Goal: Communication & Community: Participate in discussion

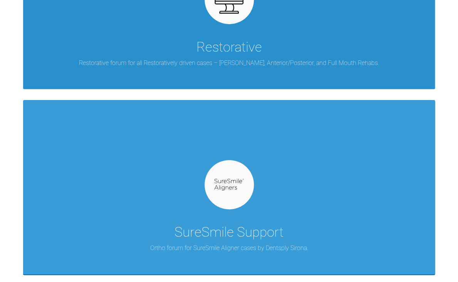
click at [255, 209] on div "SureSmile Support Ortho forum for SureSmile Aligner cases by Dentsply Sirona." at bounding box center [228, 187] width 411 height 174
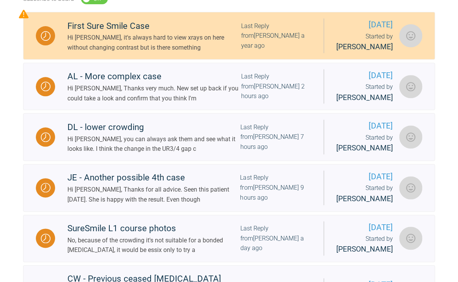
scroll to position [187, 0]
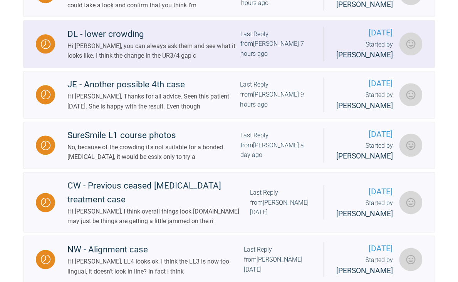
click at [130, 61] on div "Hi [PERSON_NAME], you can always ask them and see what it looks like. I think t…" at bounding box center [153, 51] width 173 height 20
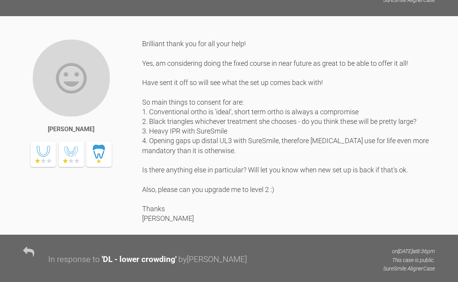
scroll to position [2485, 0]
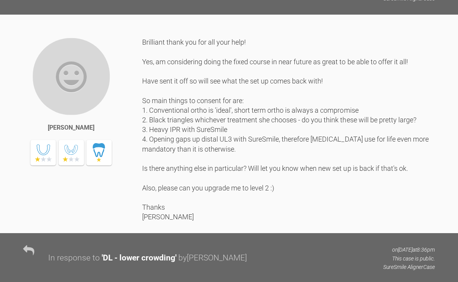
drag, startPoint x: 313, startPoint y: 87, endPoint x: 323, endPoint y: 108, distance: 23.4
drag, startPoint x: 353, startPoint y: 109, endPoint x: 364, endPoint y: 128, distance: 21.7
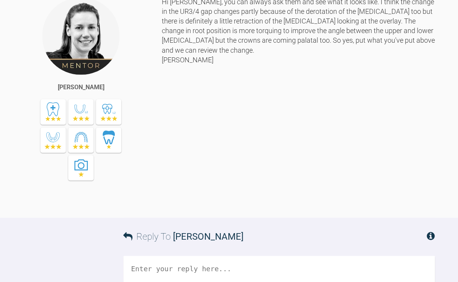
scroll to position [4324, 0]
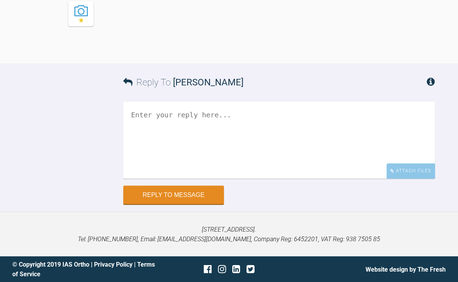
click at [228, 112] on textarea at bounding box center [278, 140] width 311 height 77
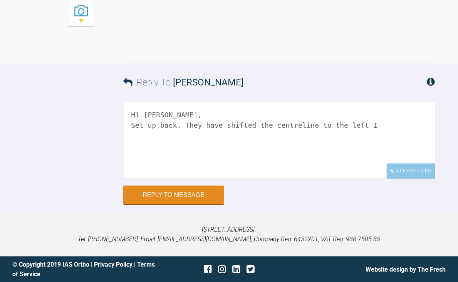
drag, startPoint x: 228, startPoint y: 126, endPoint x: 401, endPoint y: 134, distance: 172.6
click at [401, 134] on textarea "Hi [PERSON_NAME], Set up back. They have shifted the centreline to the left I" at bounding box center [278, 140] width 311 height 77
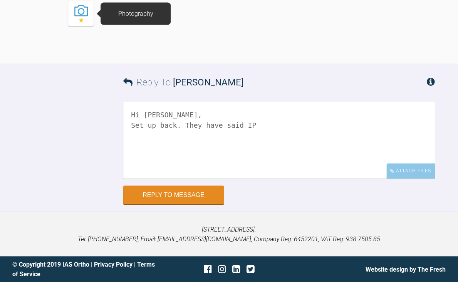
type textarea "Hi [PERSON_NAME], Set up back. They have said IP"
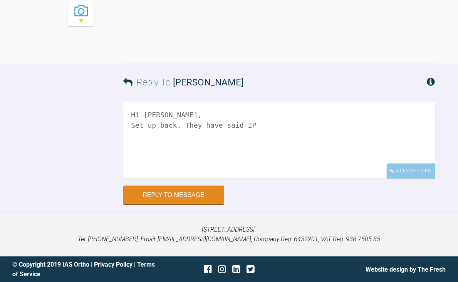
scroll to position [4038, 0]
drag, startPoint x: 202, startPoint y: 174, endPoint x: 209, endPoint y: 179, distance: 8.8
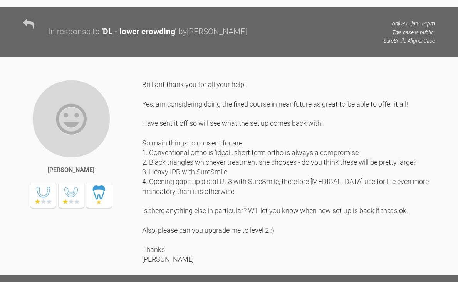
scroll to position [2429, 0]
